Goal: Communication & Community: Answer question/provide support

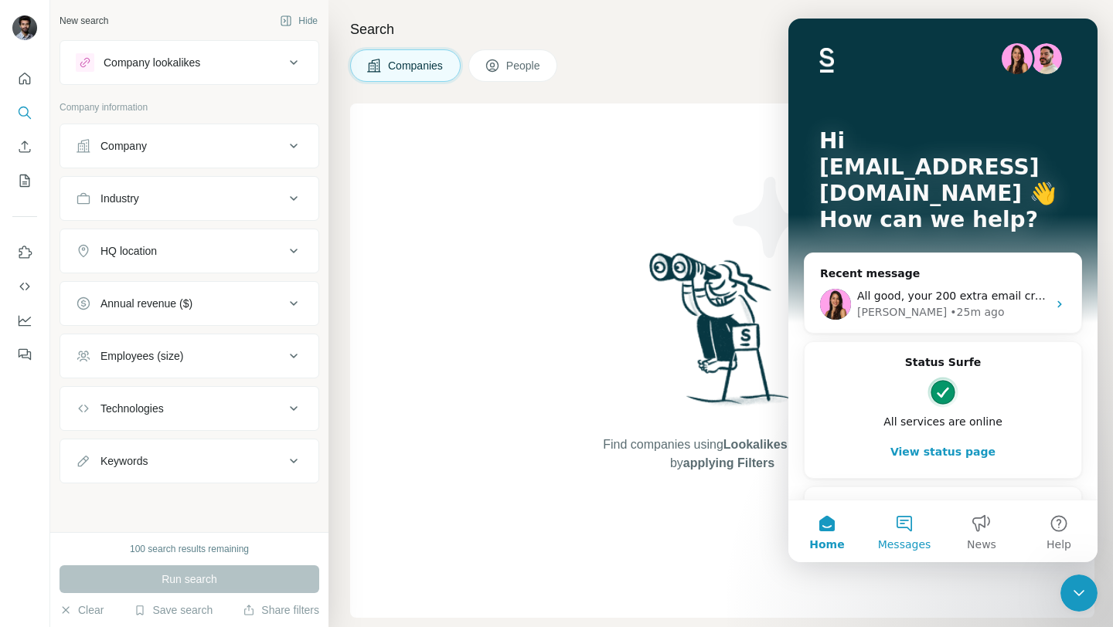
click at [902, 536] on button "Messages" at bounding box center [903, 532] width 77 height 62
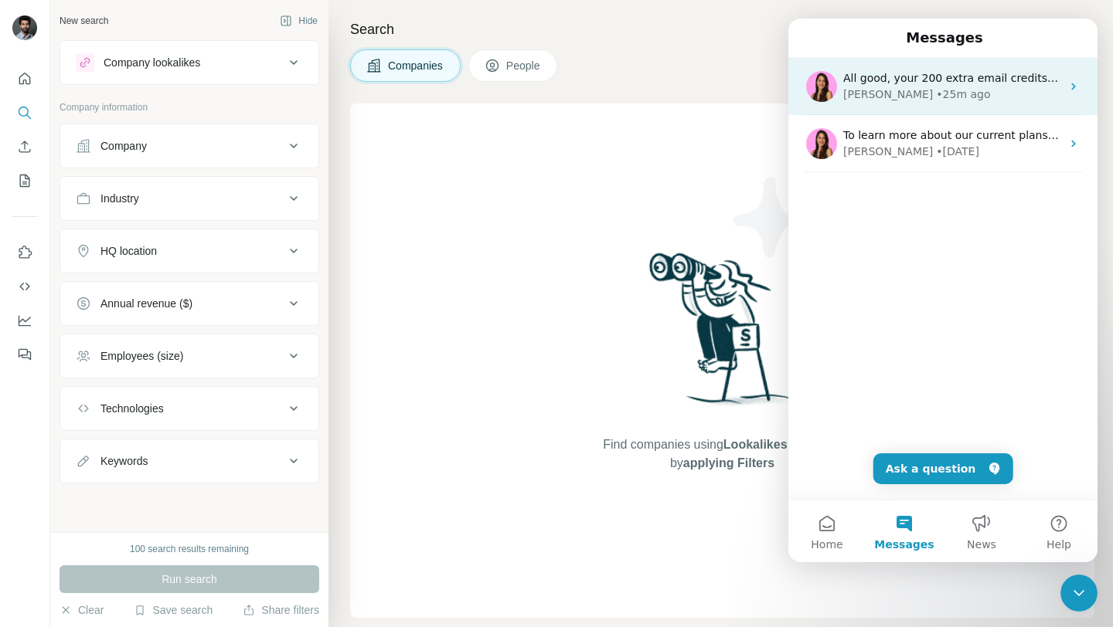
click at [966, 93] on div "[PERSON_NAME] • 25m ago" at bounding box center [952, 95] width 218 height 16
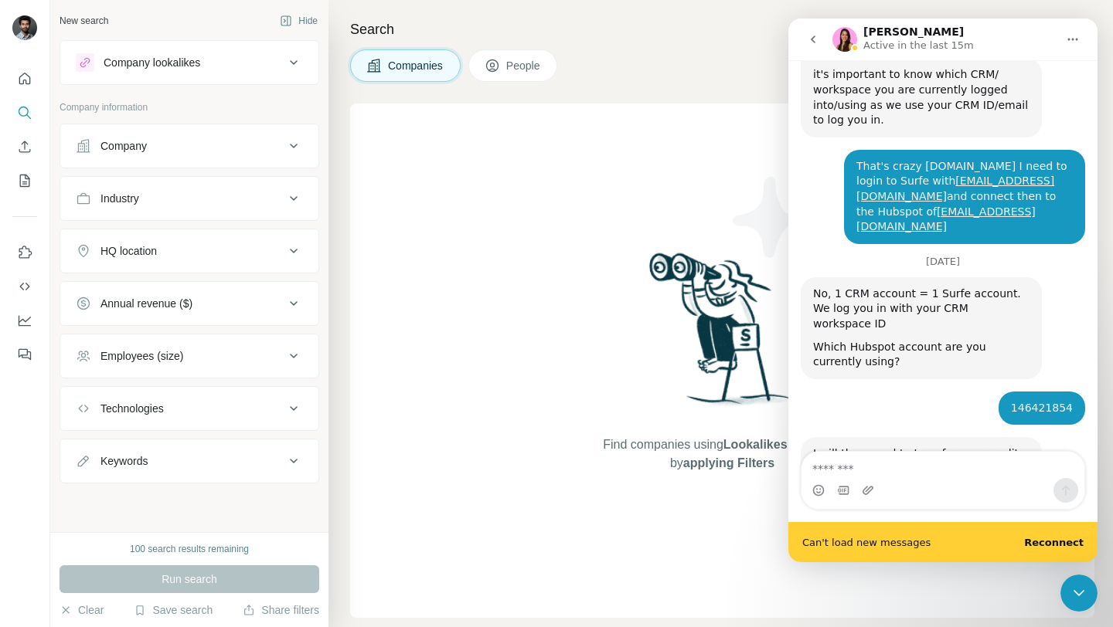
scroll to position [3572, 0]
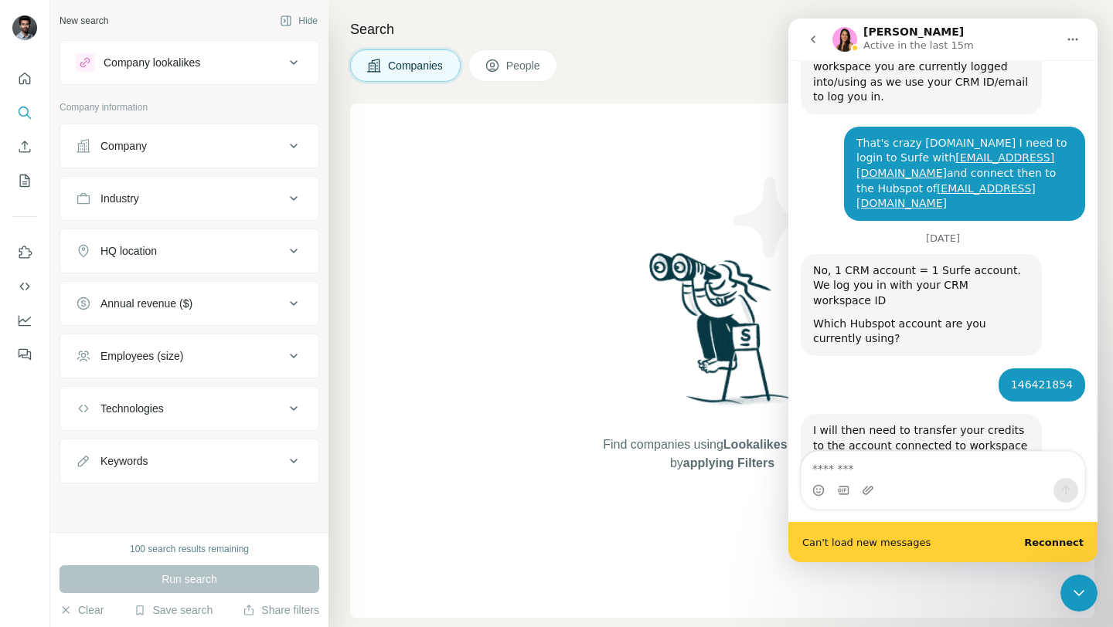
click at [951, 462] on textarea "Message…" at bounding box center [942, 465] width 283 height 26
click at [671, 177] on div "Find companies using Lookalikes search or by applying Filters" at bounding box center [722, 361] width 278 height 515
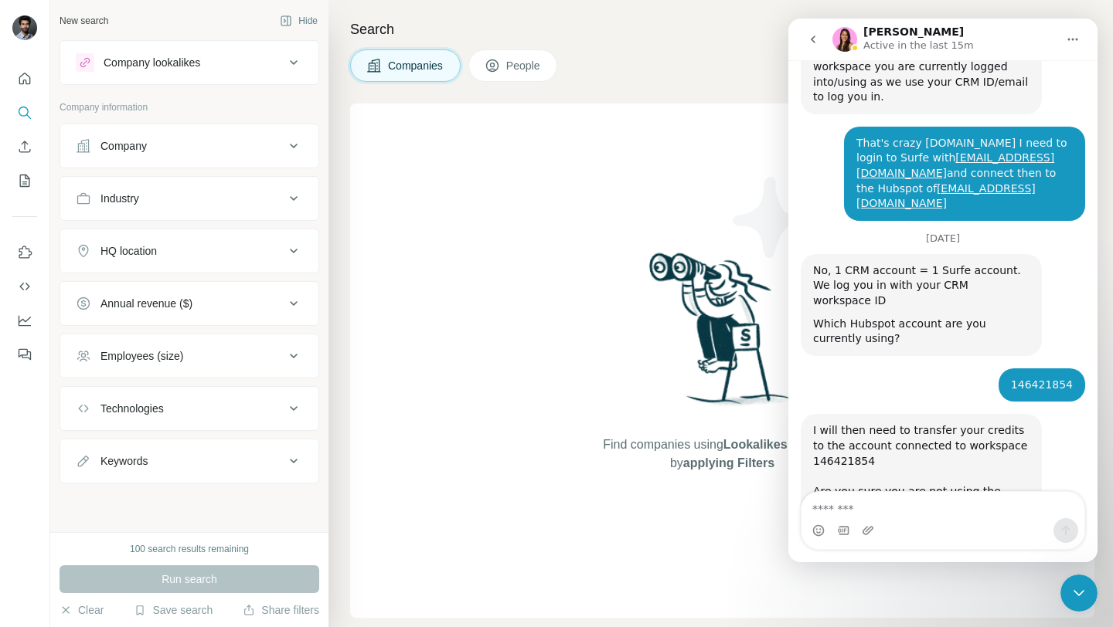
scroll to position [3532, 0]
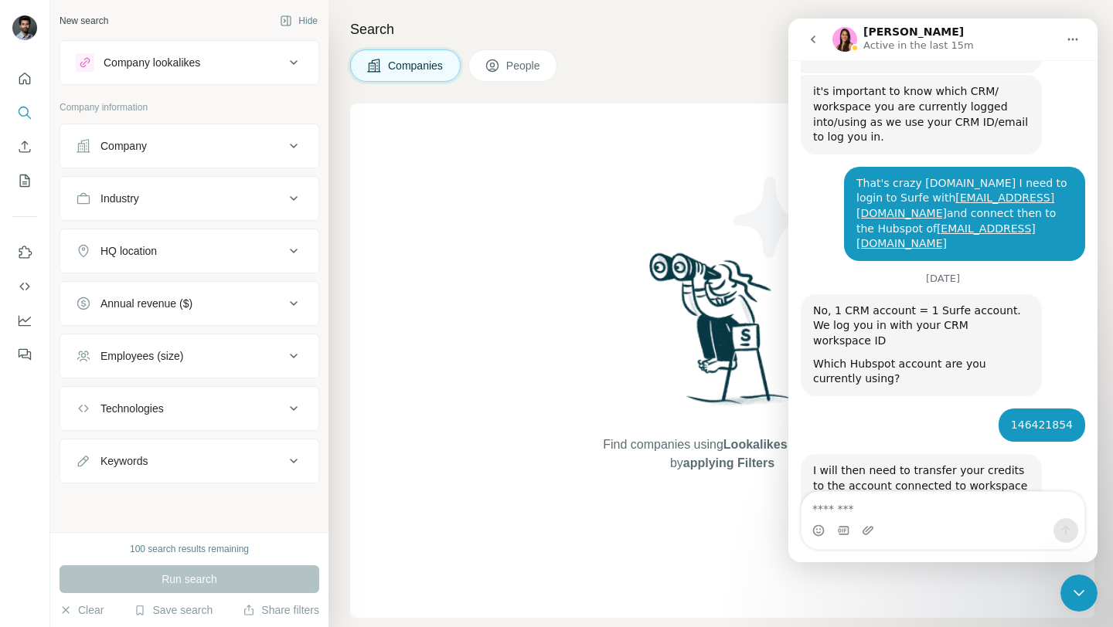
click at [814, 36] on icon "go back" at bounding box center [813, 40] width 5 height 8
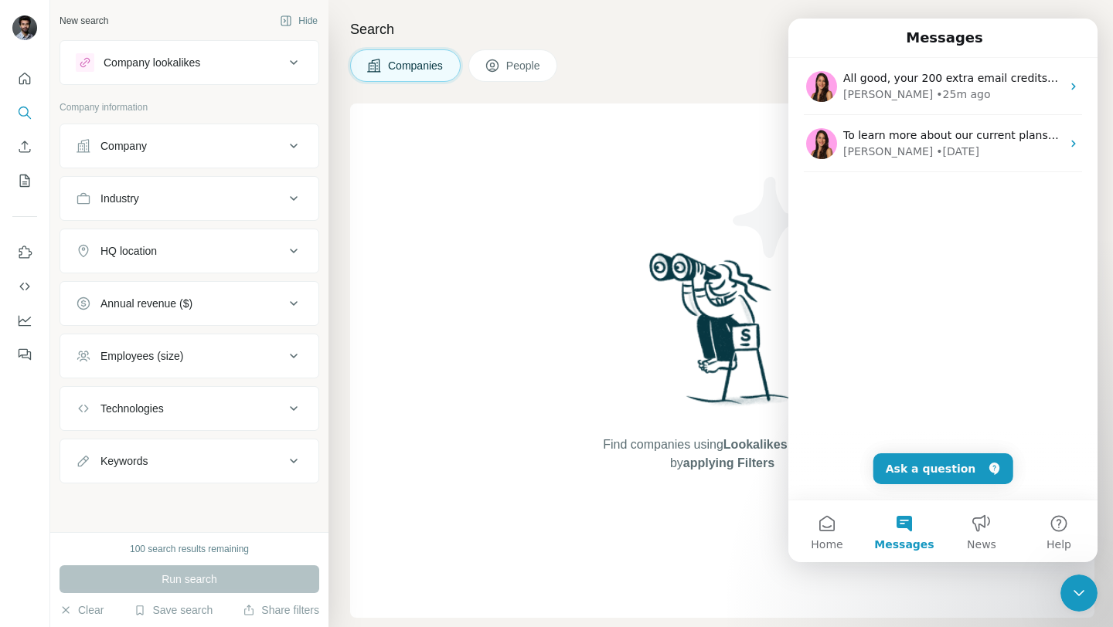
scroll to position [0, 0]
click at [1081, 596] on icon "Close Intercom Messenger" at bounding box center [1078, 593] width 19 height 19
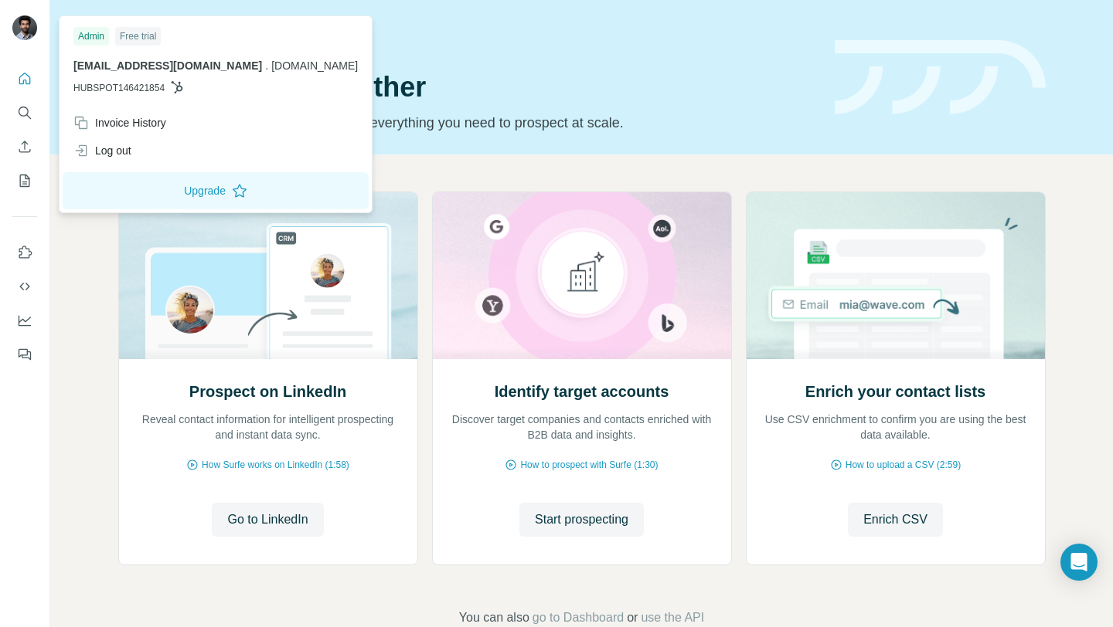
click at [23, 30] on img at bounding box center [24, 27] width 25 height 25
click at [27, 321] on icon "Dashboard" at bounding box center [24, 320] width 15 height 15
